Goal: Transaction & Acquisition: Purchase product/service

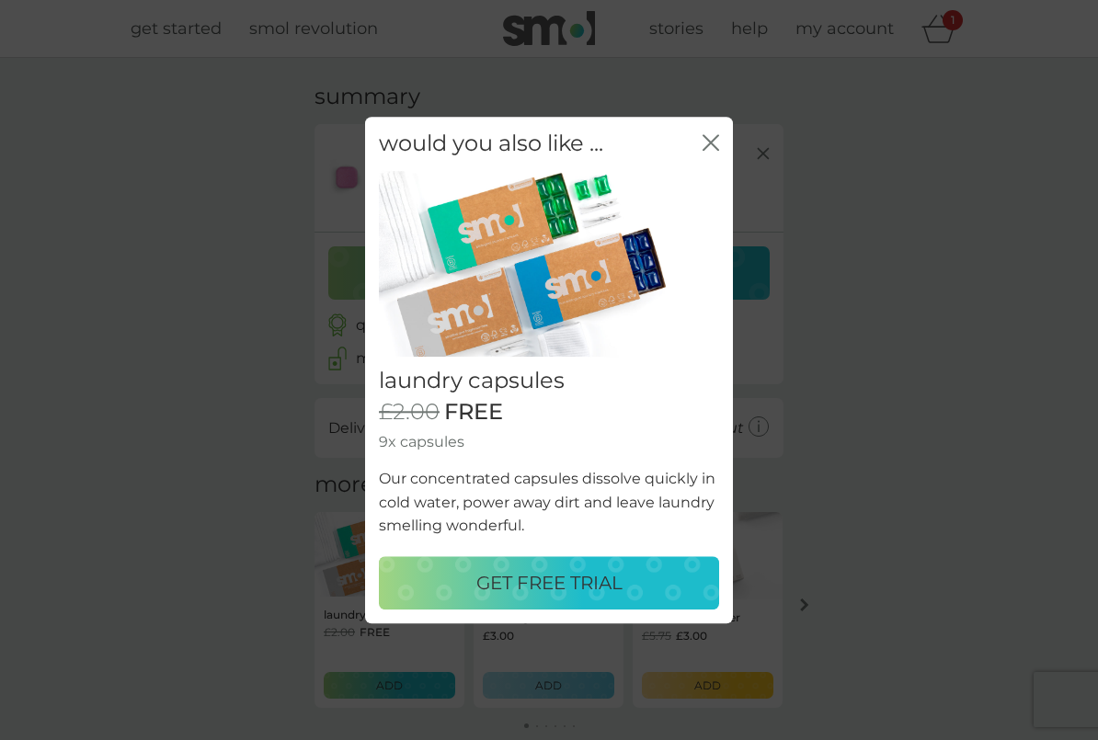
click at [497, 592] on p "GET FREE TRIAL" at bounding box center [549, 582] width 146 height 29
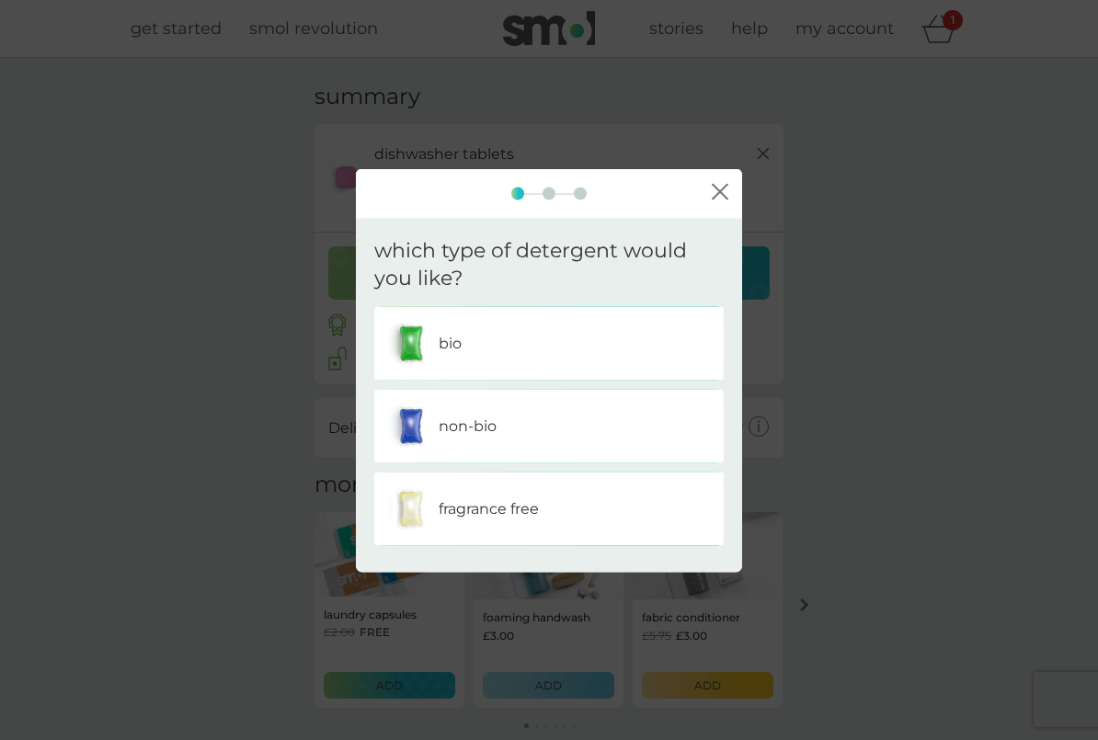
click at [623, 353] on div "bio" at bounding box center [549, 344] width 322 height 46
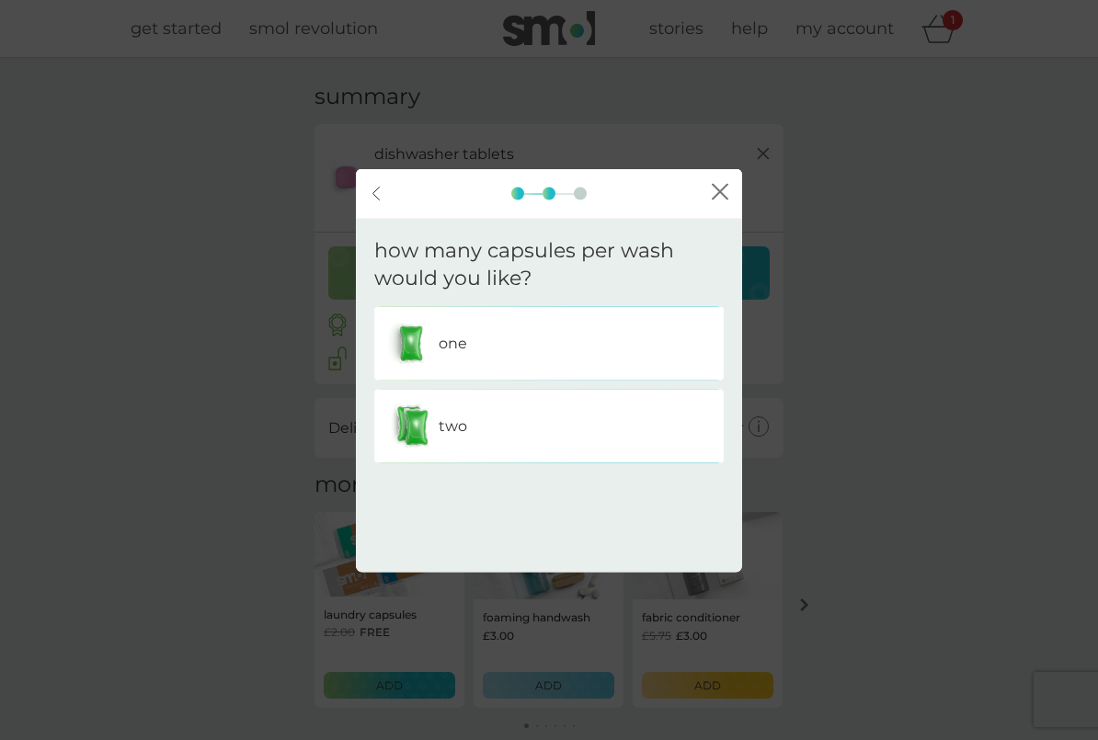
click at [720, 198] on icon "close" at bounding box center [720, 192] width 17 height 17
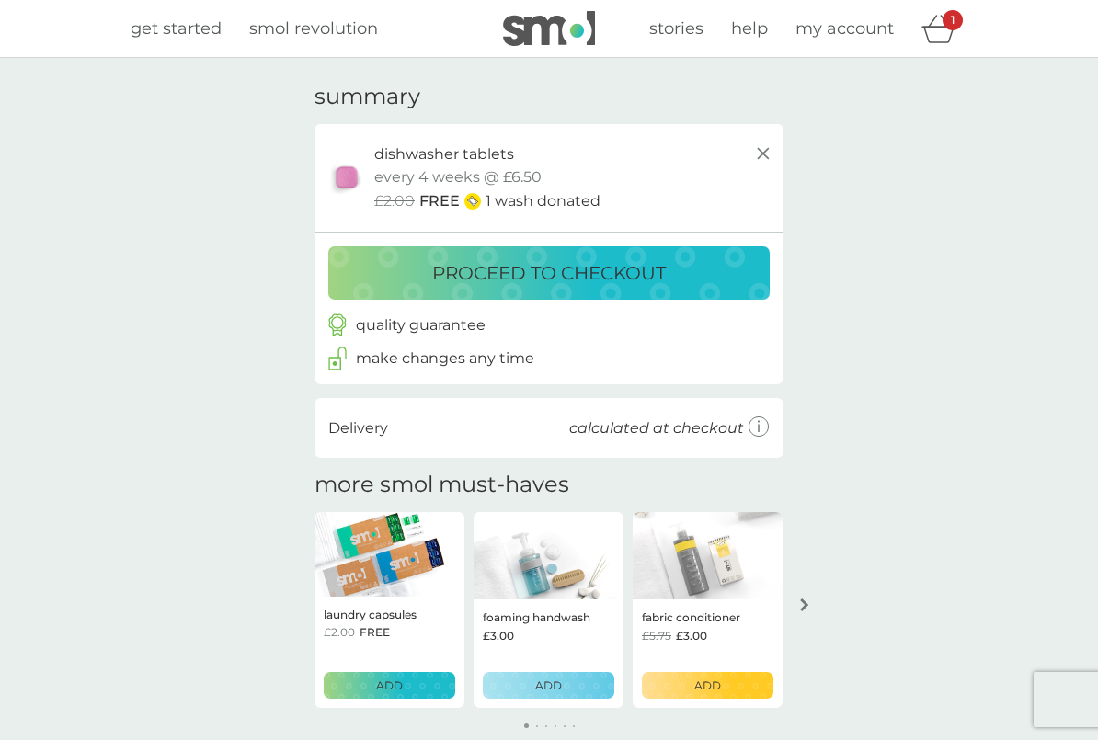
click at [630, 278] on p "proceed to checkout" at bounding box center [549, 272] width 234 height 29
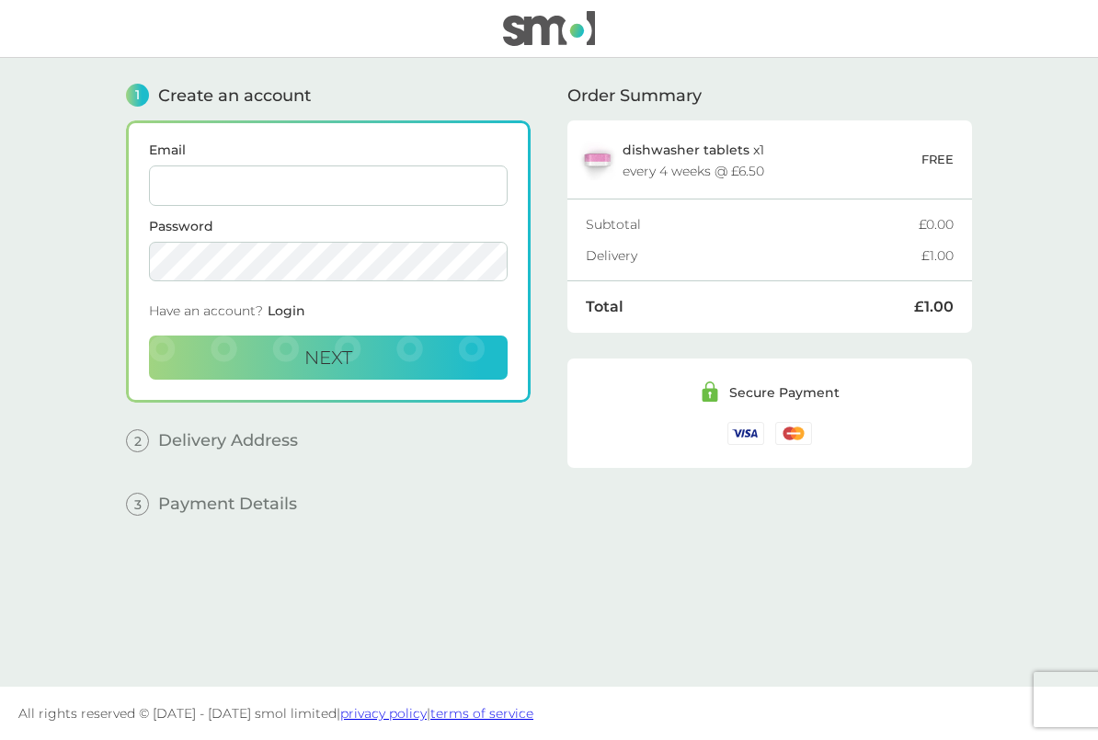
click at [362, 195] on input "Email" at bounding box center [328, 186] width 359 height 40
click at [426, 372] on button "Next" at bounding box center [328, 358] width 359 height 44
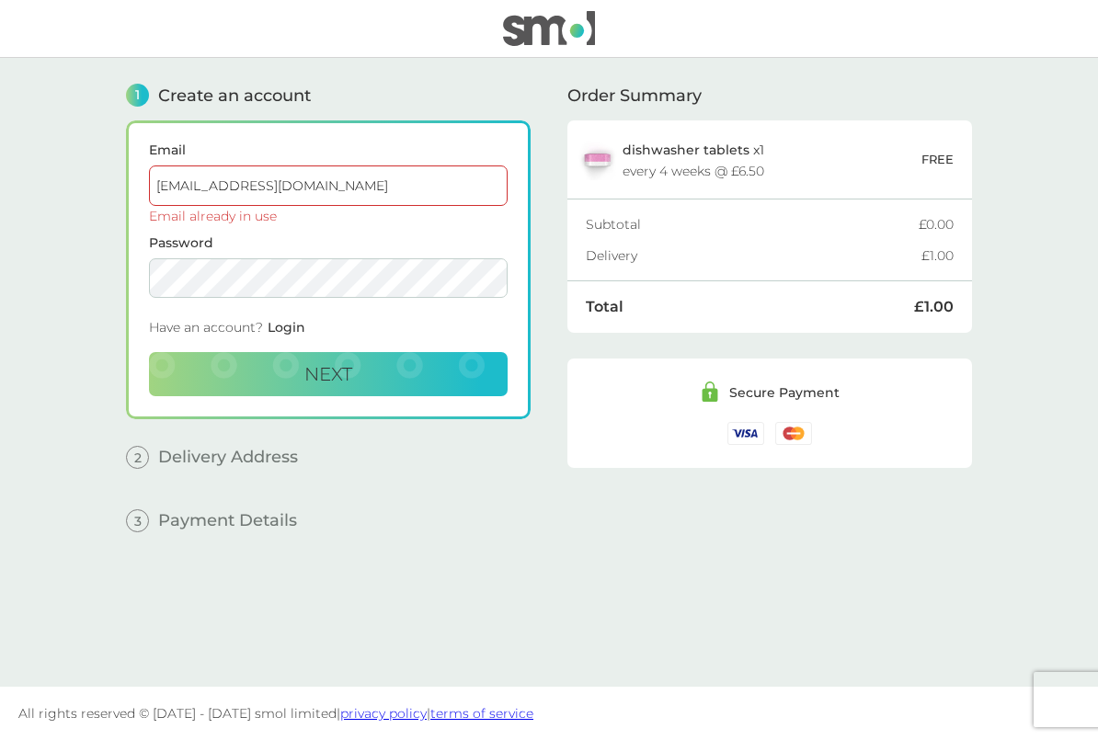
click at [399, 191] on input "[EMAIL_ADDRESS][DOMAIN_NAME]" at bounding box center [328, 186] width 359 height 40
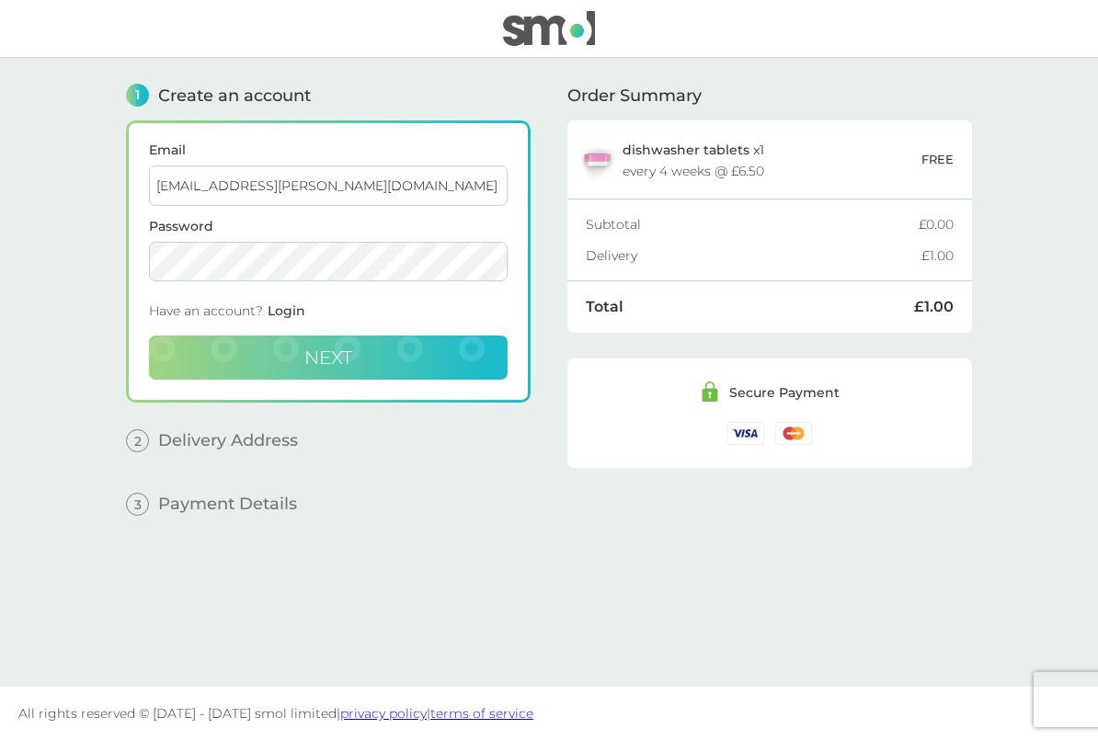
type input "[EMAIL_ADDRESS][PERSON_NAME][DOMAIN_NAME]"
click at [388, 353] on button "Next" at bounding box center [328, 358] width 359 height 44
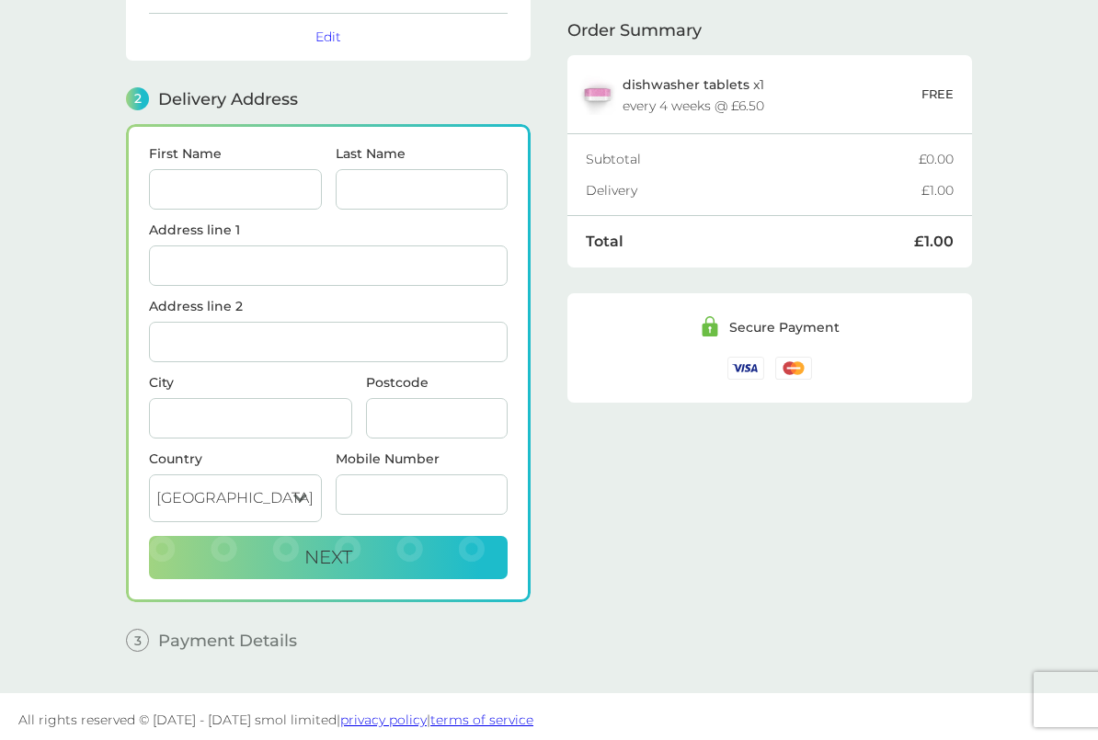
scroll to position [168, 0]
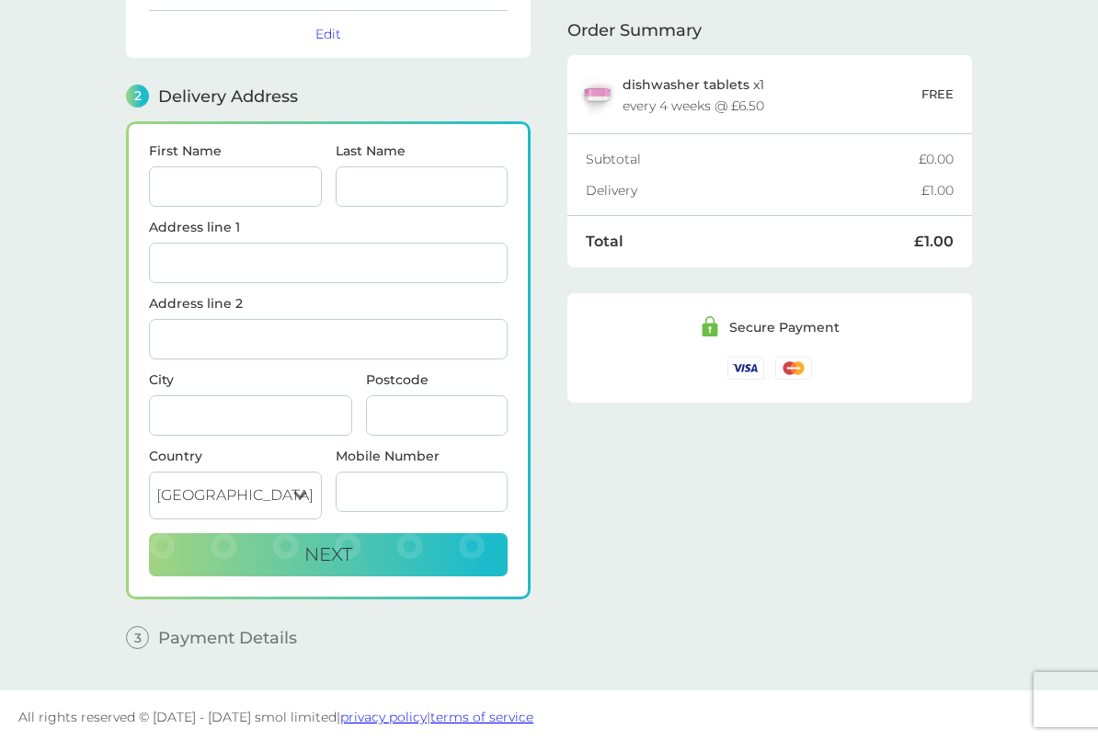
click at [261, 169] on input "First Name" at bounding box center [235, 186] width 173 height 40
type input "Seraphina"
type input "Nevile"
type input "[STREET_ADDRESS]"
type input "[DEMOGRAPHIC_DATA][GEOGRAPHIC_DATA]"
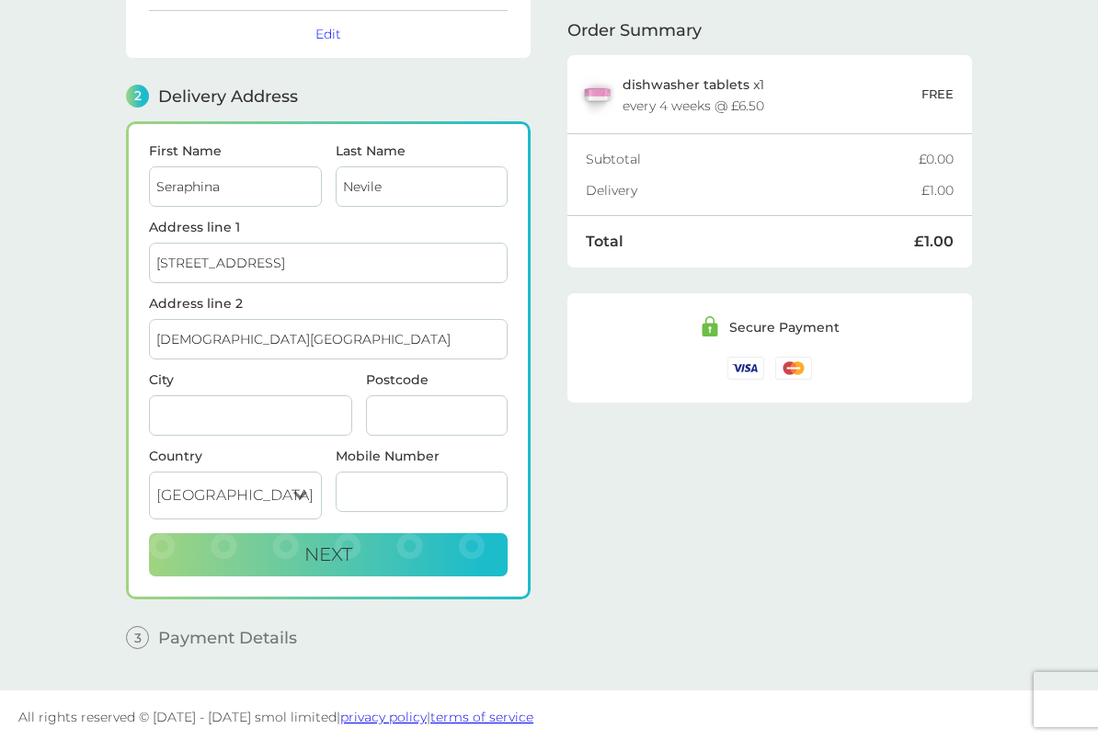
type input "MARGATE"
type input "CT9 1XS"
type input "07375558527"
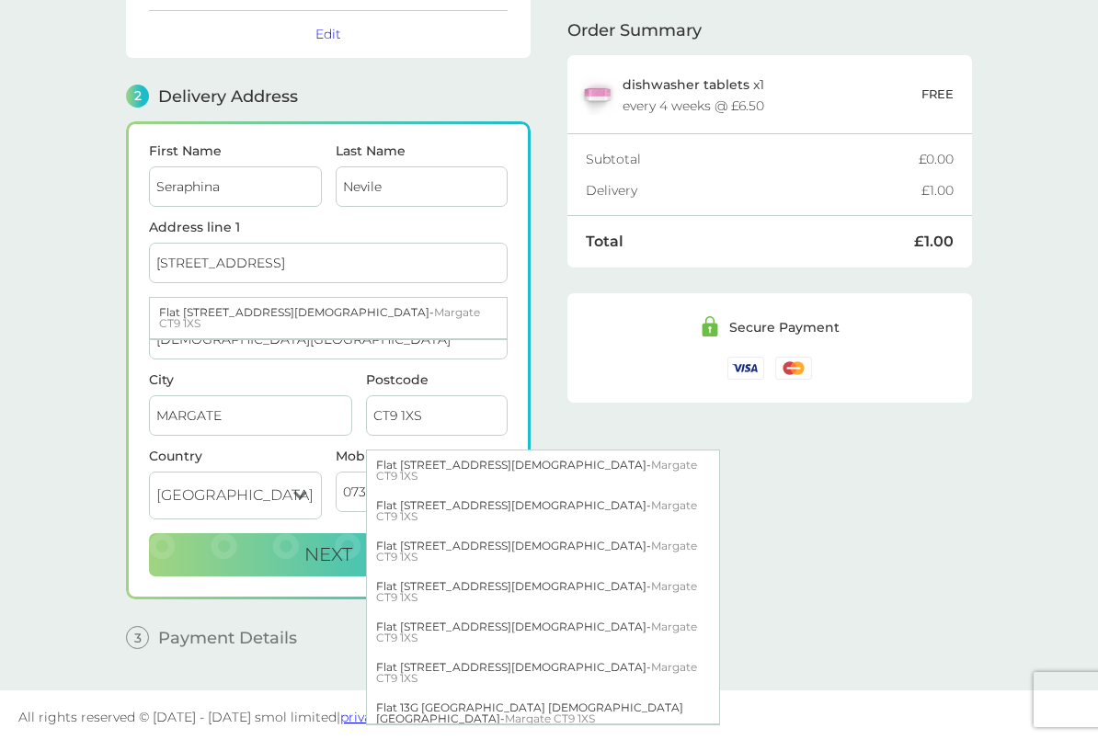
click at [375, 189] on input "Nevile" at bounding box center [422, 186] width 173 height 40
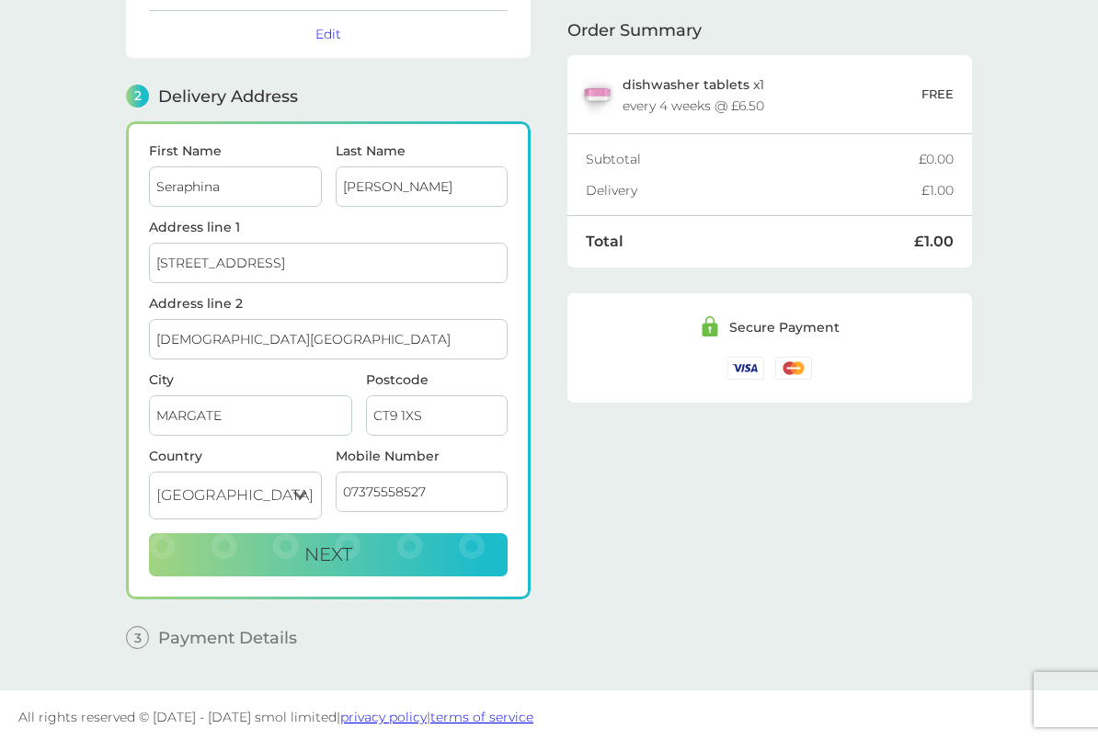
type input "[PERSON_NAME]"
click at [562, 440] on div "1 Create an account [EMAIL_ADDRESS][PERSON_NAME][DOMAIN_NAME] Edit 2 Delivery A…" at bounding box center [549, 276] width 846 height 773
click at [450, 550] on button "Next" at bounding box center [328, 555] width 359 height 44
checkbox input "true"
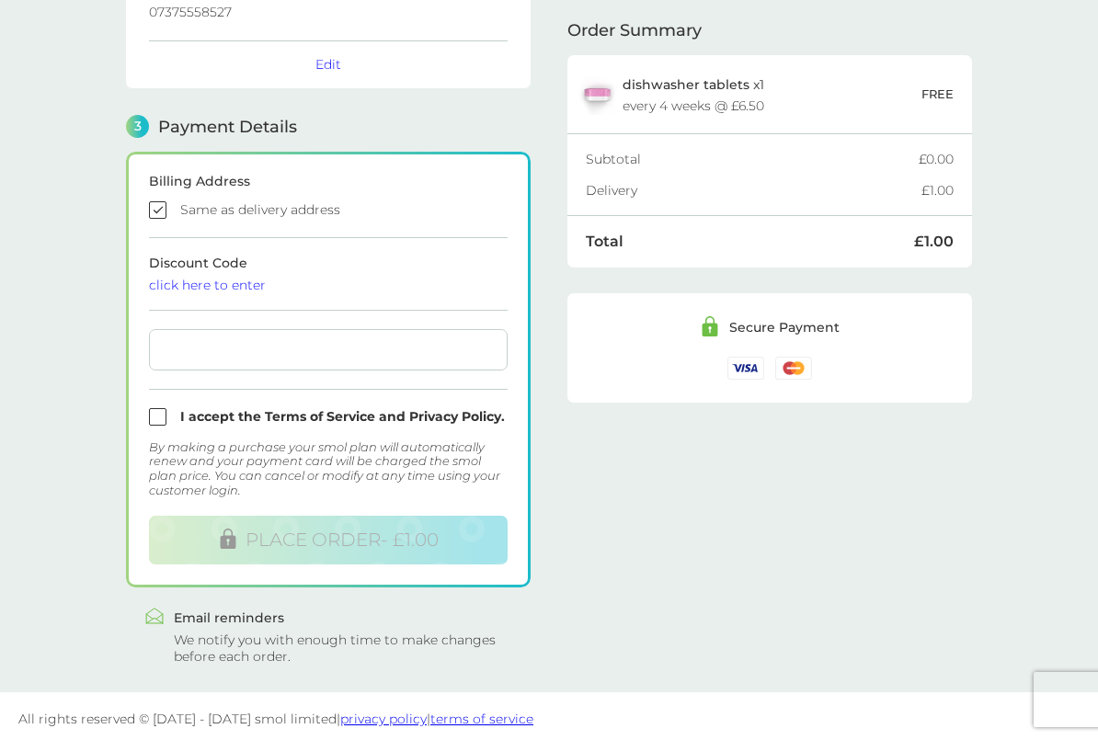
scroll to position [441, 0]
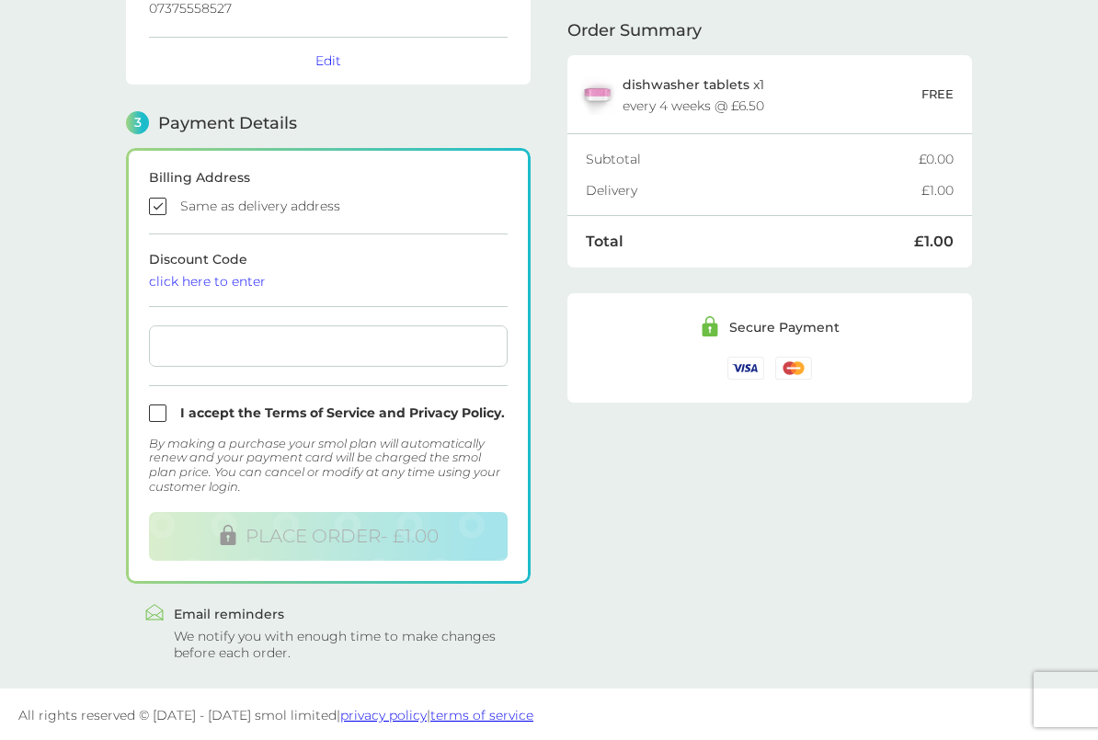
click at [235, 291] on form "Billing Address Same as delivery address Discount Code click here to enter I ac…" at bounding box center [328, 366] width 359 height 390
click at [235, 277] on div "click here to enter" at bounding box center [328, 281] width 359 height 13
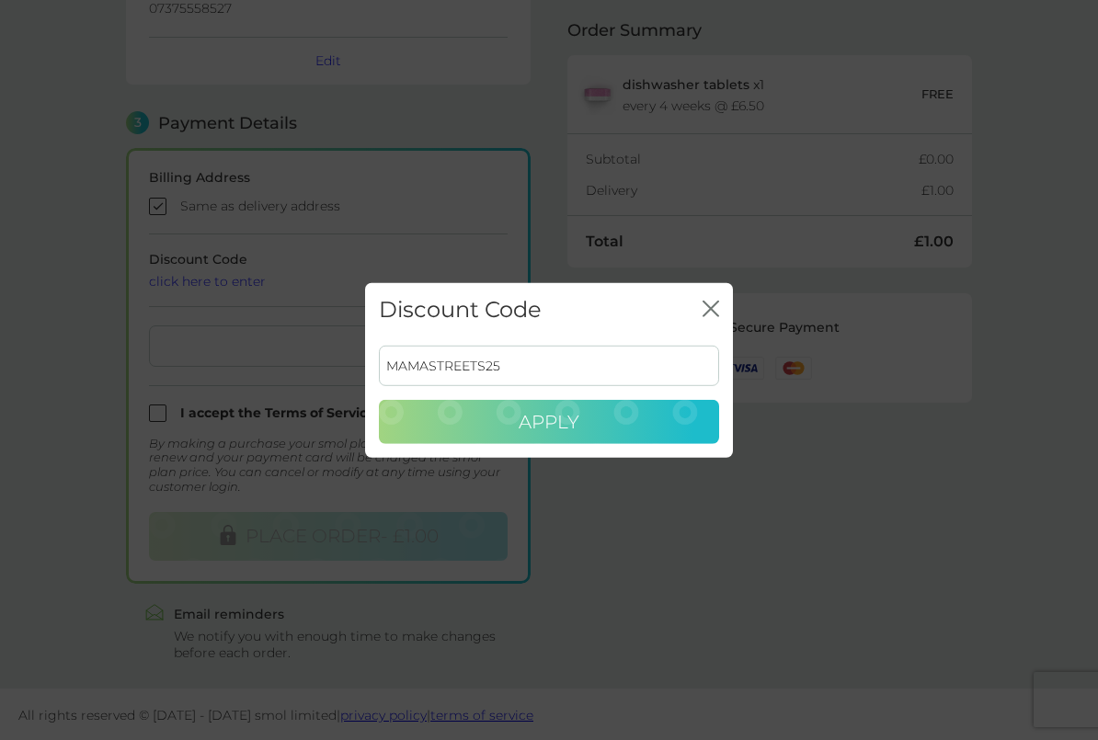
type input "MAMASTREETS25"
click at [478, 406] on button "Apply" at bounding box center [549, 422] width 340 height 44
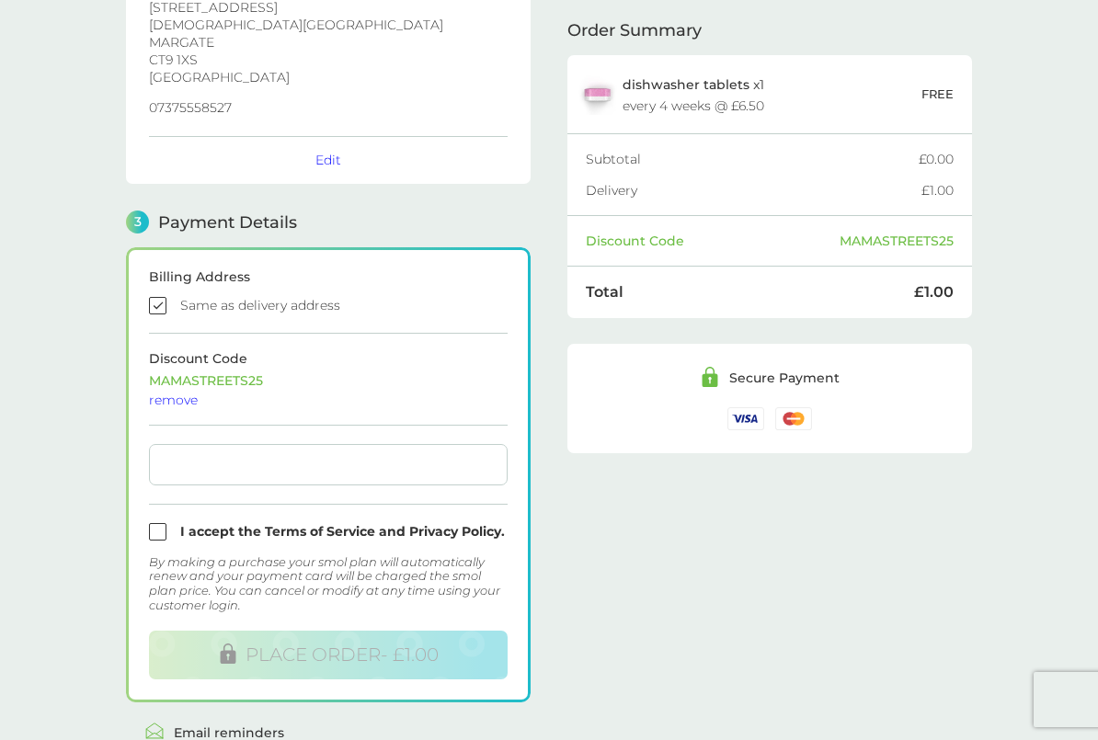
scroll to position [389, 0]
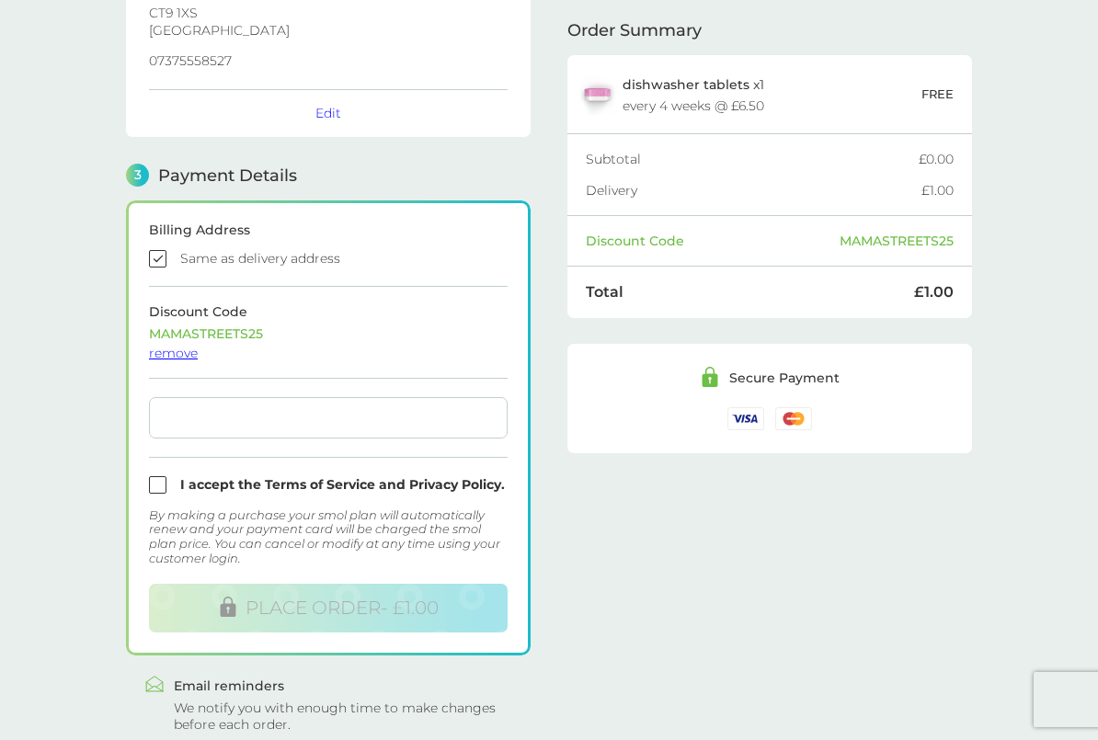
click at [173, 349] on div "remove" at bounding box center [328, 353] width 359 height 13
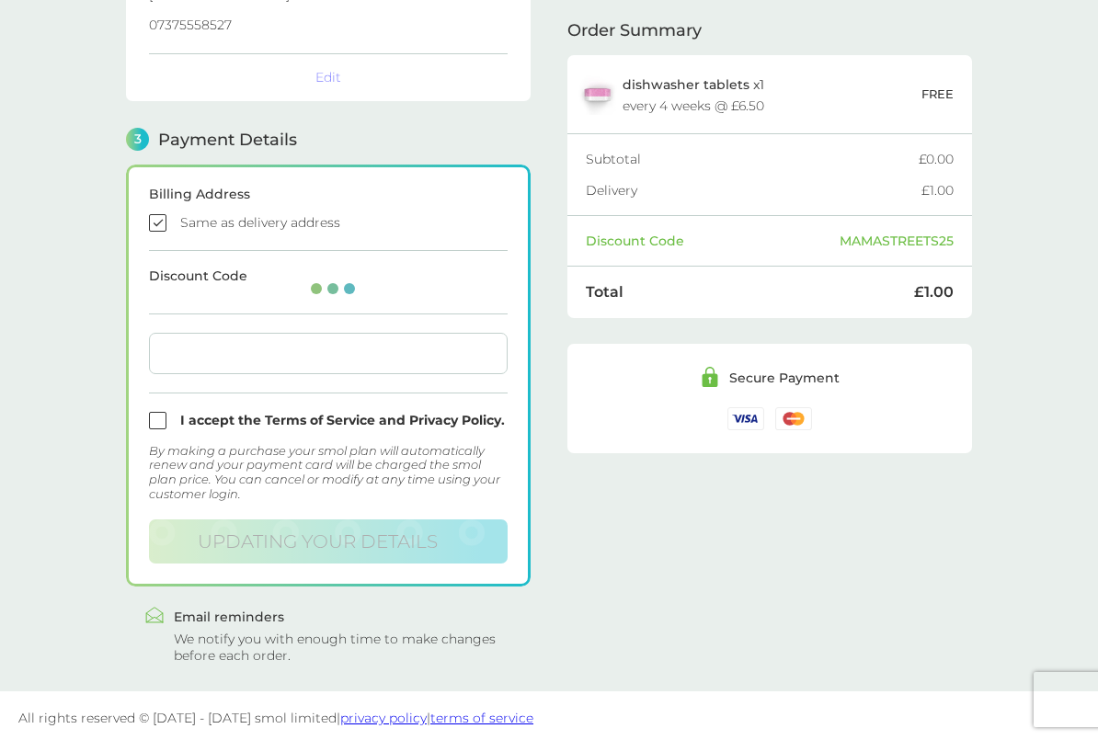
scroll to position [429, 0]
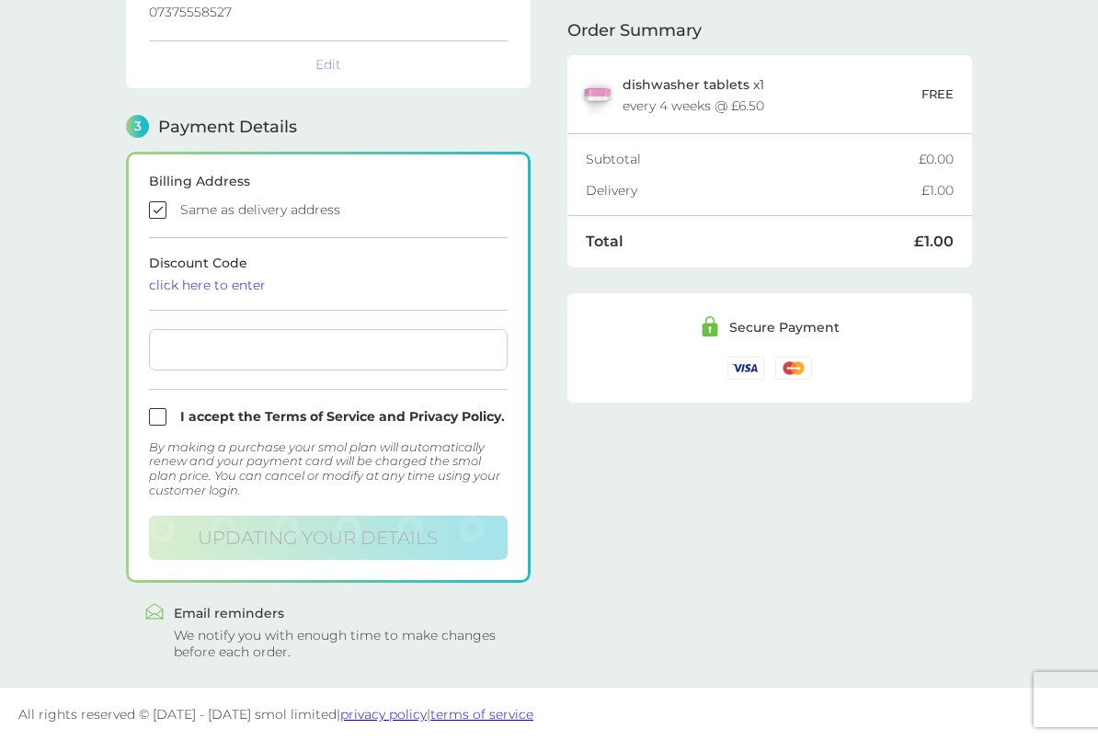
click at [157, 407] on form "Billing Address Same as delivery address Discount Code click here to enter I ac…" at bounding box center [328, 367] width 359 height 385
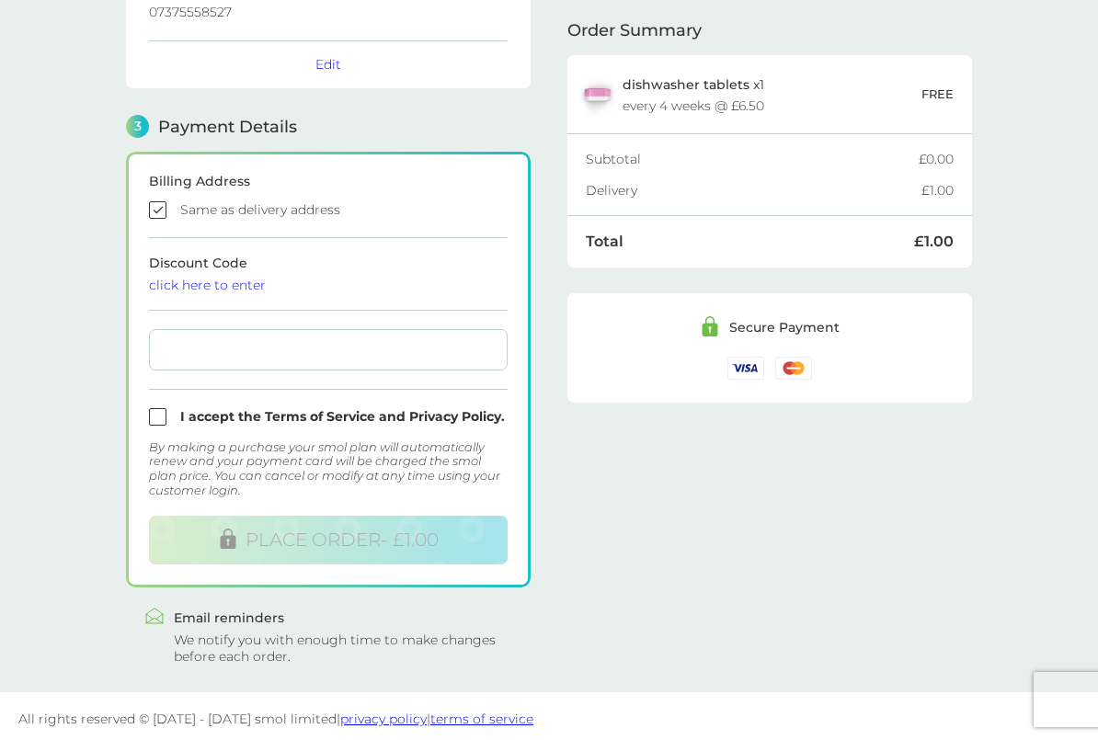
scroll to position [441, 0]
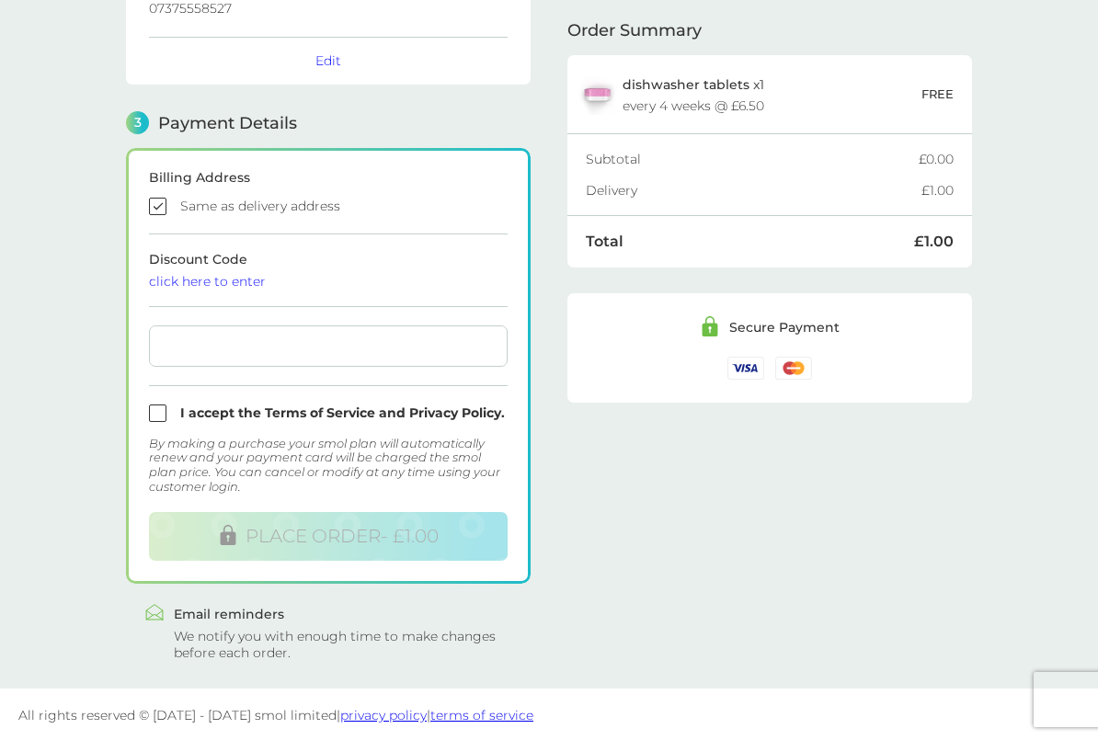
click at [161, 415] on input "checkbox" at bounding box center [328, 413] width 359 height 17
checkbox input "true"
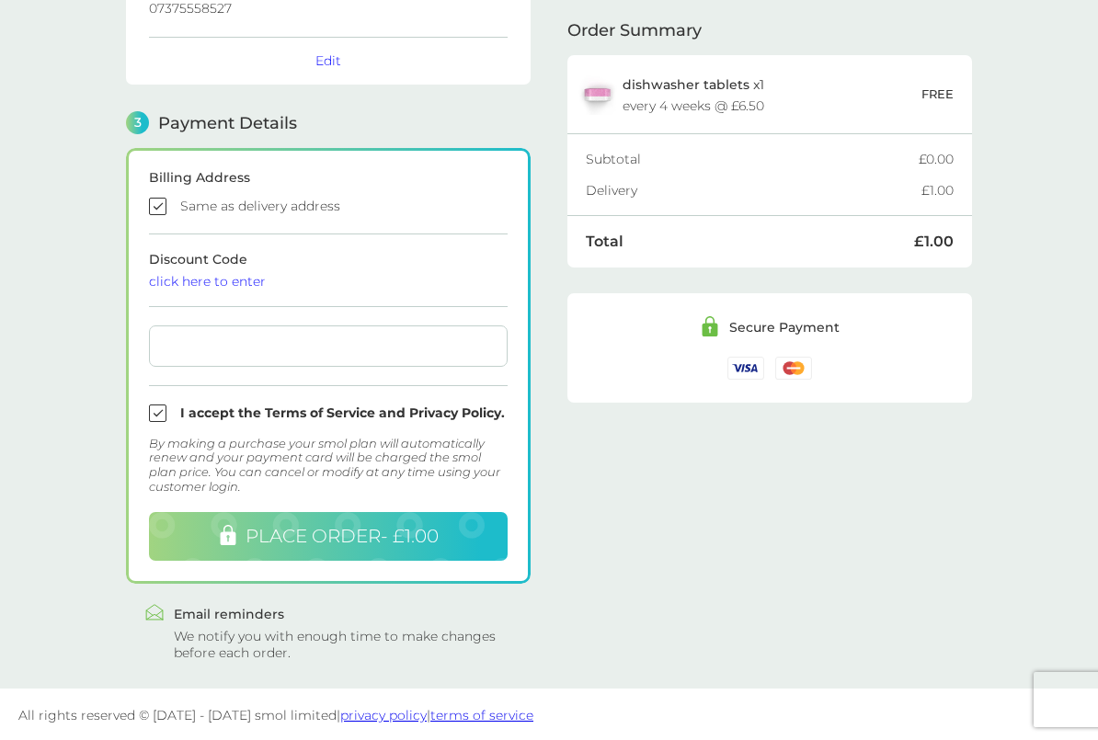
click at [225, 547] on button "PLACE ORDER - £1.00" at bounding box center [328, 536] width 359 height 49
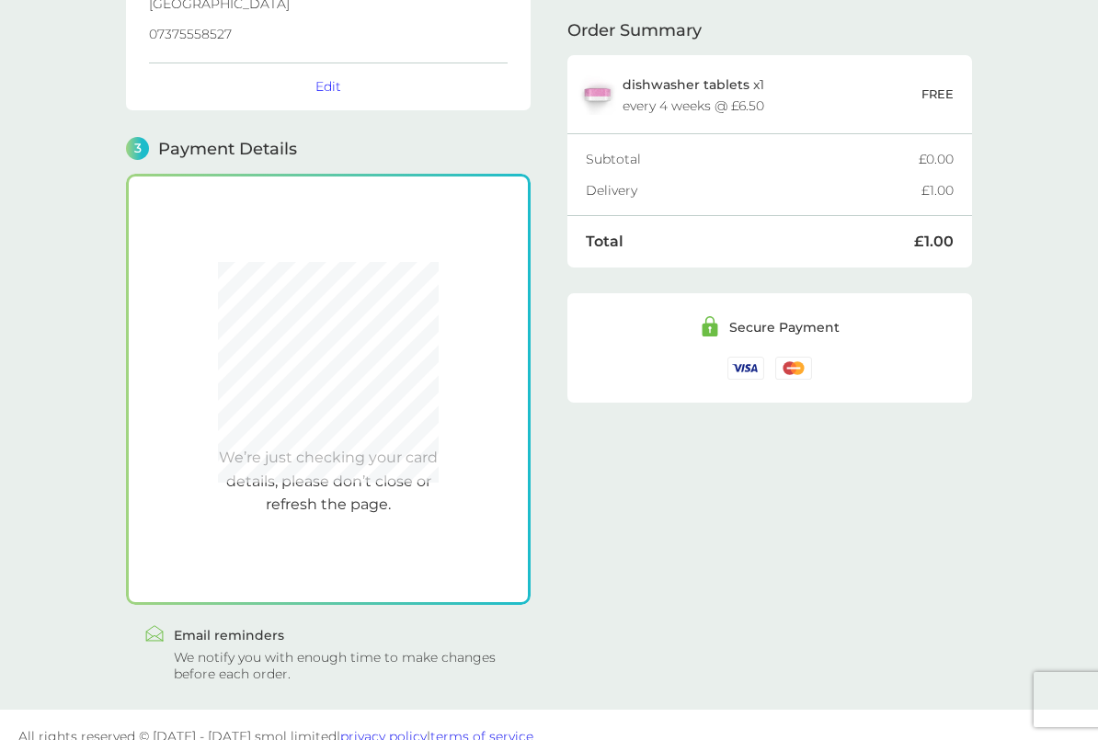
scroll to position [415, 0]
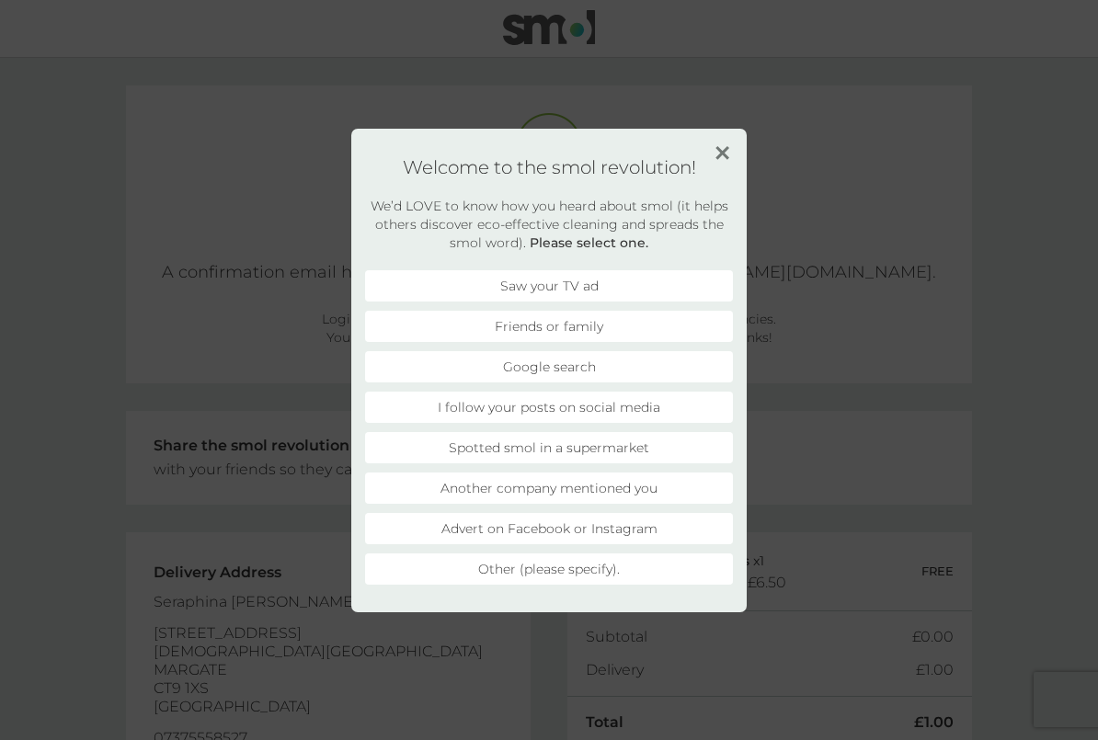
click at [725, 146] on img at bounding box center [722, 153] width 14 height 14
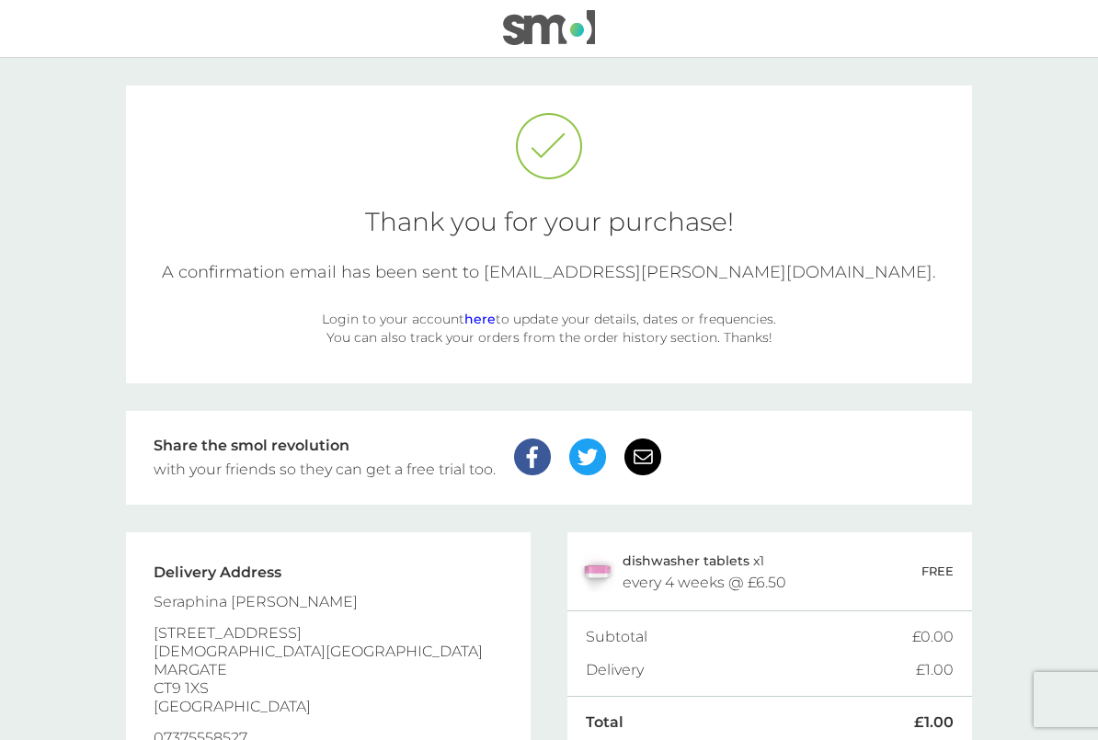
scroll to position [116, 0]
